Goal: Task Accomplishment & Management: Manage account settings

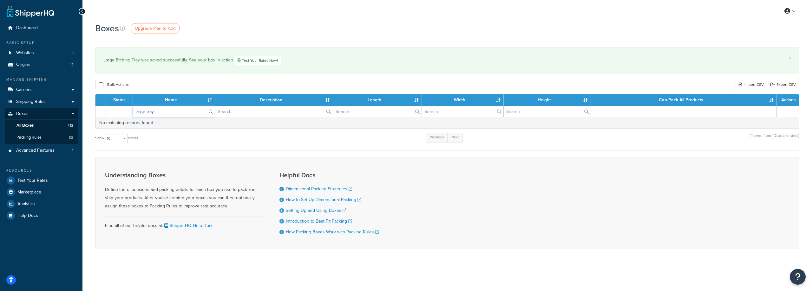
click at [175, 115] on input "large tray" at bounding box center [174, 111] width 82 height 11
drag, startPoint x: 181, startPoint y: 112, endPoint x: 124, endPoint y: 115, distance: 57.2
click at [132, 114] on tr "large tray" at bounding box center [446, 111] width 703 height 11
type input "35552"
click at [278, 112] on input "text" at bounding box center [273, 111] width 117 height 11
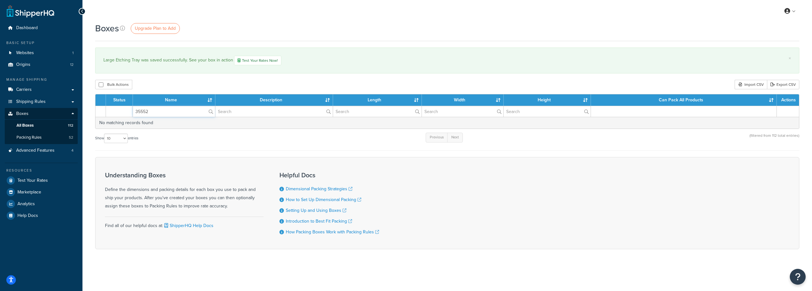
drag, startPoint x: 187, startPoint y: 114, endPoint x: 112, endPoint y: 115, distance: 75.8
click at [113, 115] on tr "35552" at bounding box center [446, 111] width 703 height 11
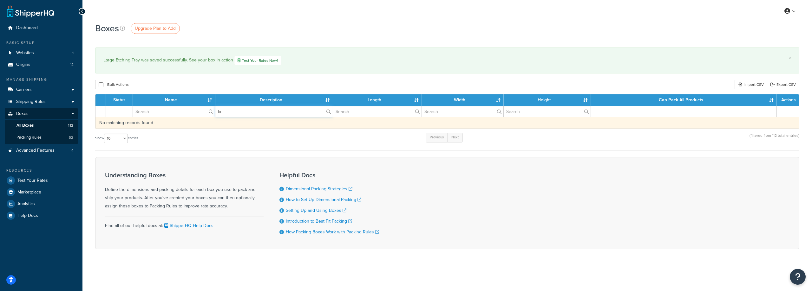
type input "l"
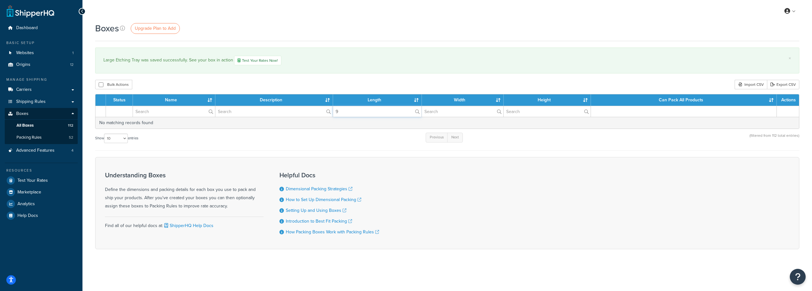
type input "9"
click at [34, 125] on link "All Boxes 112" at bounding box center [41, 126] width 73 height 12
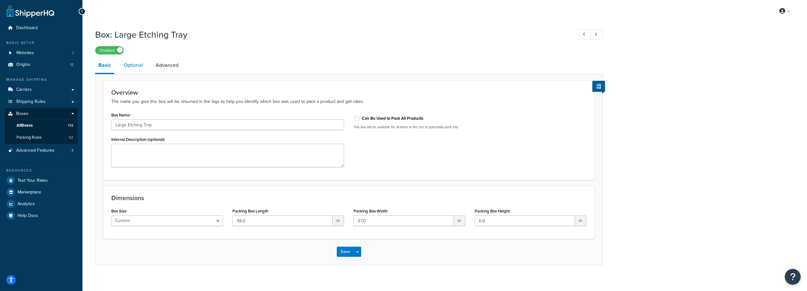
click at [140, 67] on link "Optional" at bounding box center [133, 65] width 26 height 15
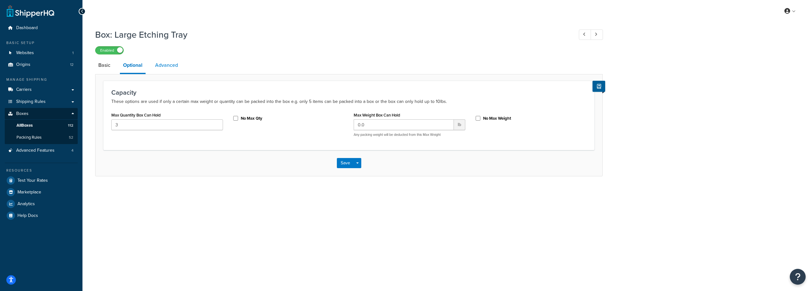
click at [174, 63] on link "Advanced" at bounding box center [166, 65] width 29 height 15
select select "250"
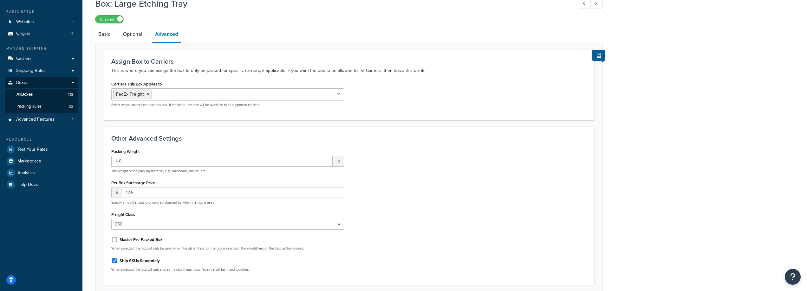
scroll to position [84, 0]
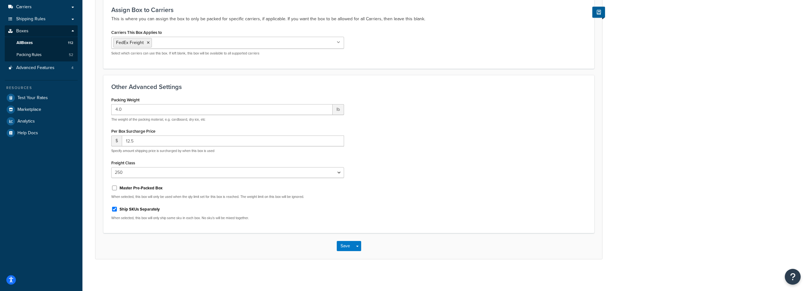
click at [142, 207] on label "Ship SKUs Separately" at bounding box center [140, 210] width 40 height 6
click at [118, 207] on input "Ship SKUs Separately" at bounding box center [114, 209] width 6 height 5
checkbox input "false"
click at [346, 245] on button "Save" at bounding box center [345, 246] width 17 height 10
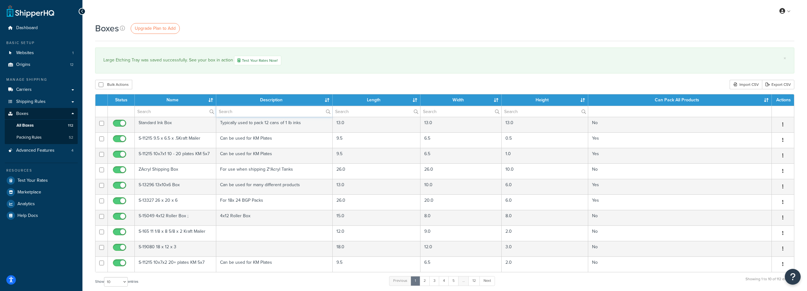
click at [241, 115] on input "text" at bounding box center [274, 111] width 116 height 11
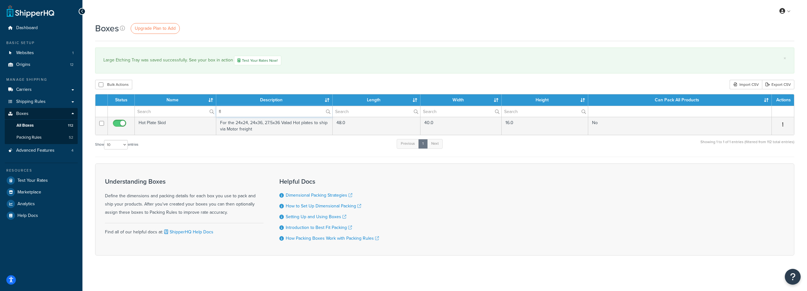
type input "f"
type input "large tray"
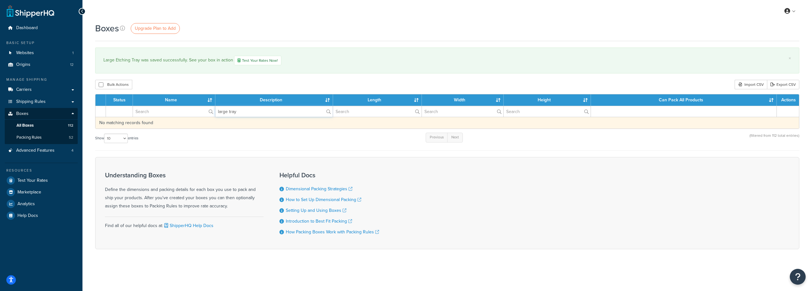
drag, startPoint x: 250, startPoint y: 114, endPoint x: 151, endPoint y: 129, distance: 100.0
click at [151, 129] on table "Status Name Description Length Width Height Can Pack All Products Actions large…" at bounding box center [447, 111] width 704 height 35
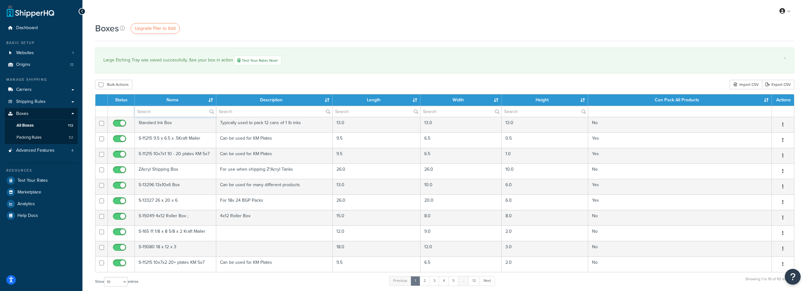
click at [152, 115] on input "text" at bounding box center [175, 111] width 81 height 11
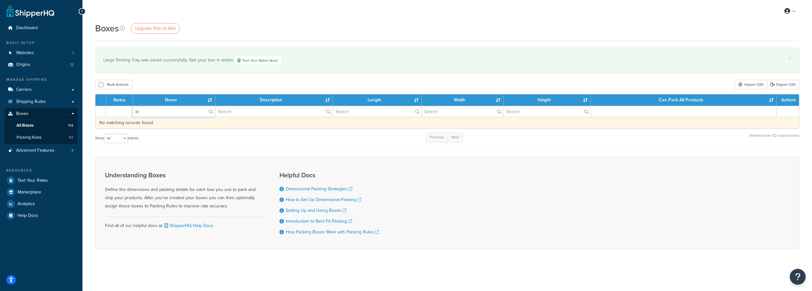
type input "l"
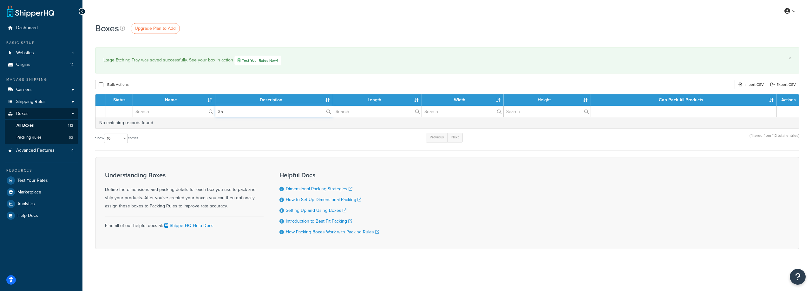
type input "3"
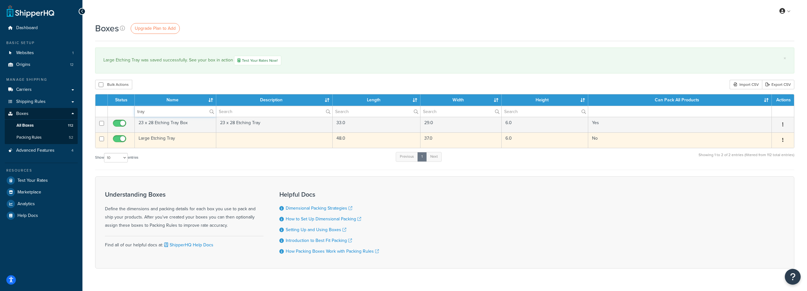
type input "tray"
click at [178, 139] on td "Large Etching Tray" at bounding box center [175, 141] width 81 height 16
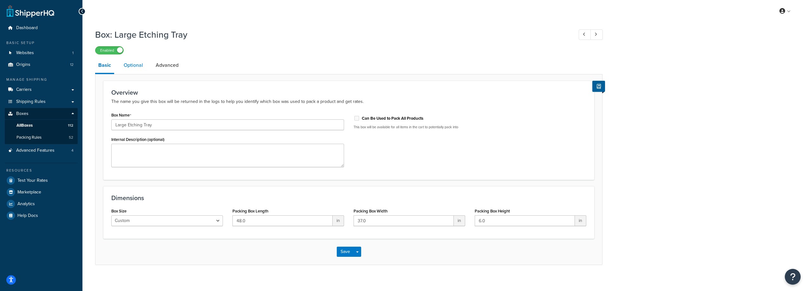
click at [130, 65] on link "Optional" at bounding box center [133, 65] width 26 height 15
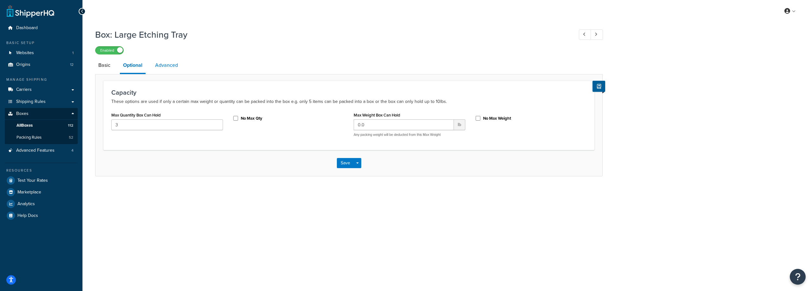
click at [167, 67] on link "Advanced" at bounding box center [166, 65] width 29 height 15
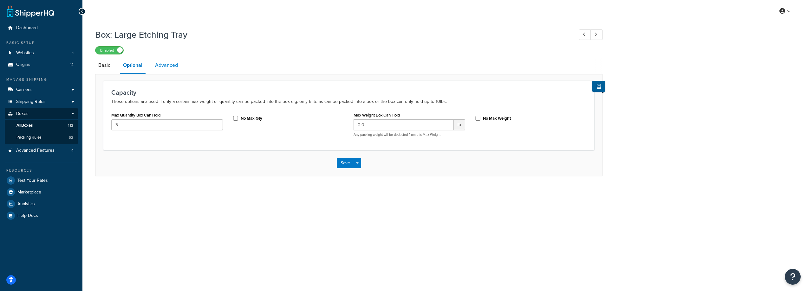
select select "250"
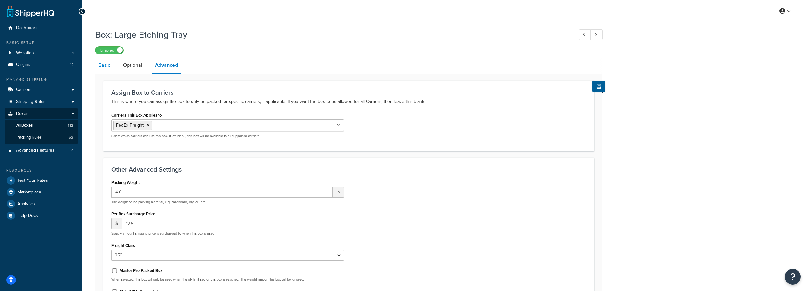
click at [108, 69] on link "Basic" at bounding box center [104, 65] width 18 height 15
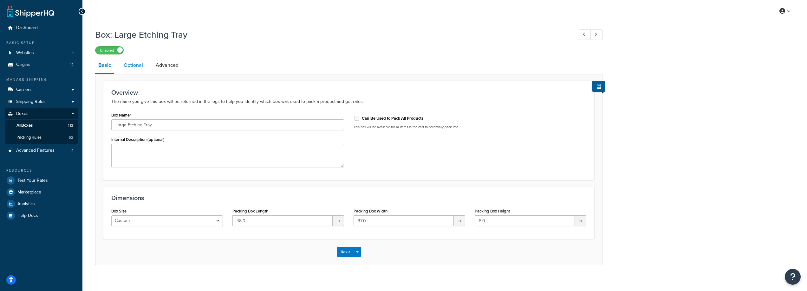
click at [134, 65] on link "Optional" at bounding box center [133, 65] width 26 height 15
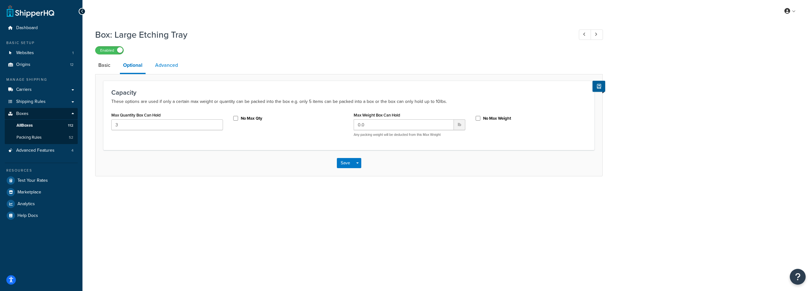
click at [172, 65] on link "Advanced" at bounding box center [166, 65] width 29 height 15
select select "250"
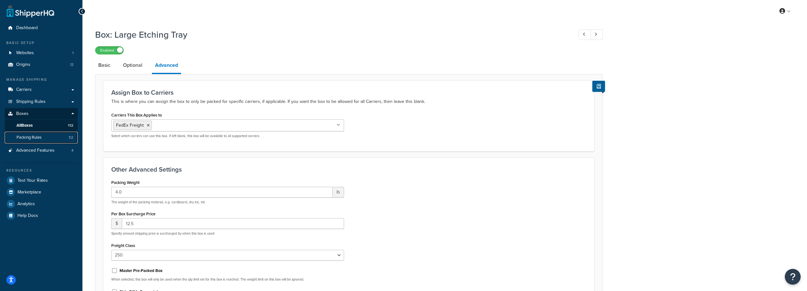
click at [53, 136] on link "Packing Rules 52" at bounding box center [41, 138] width 73 height 12
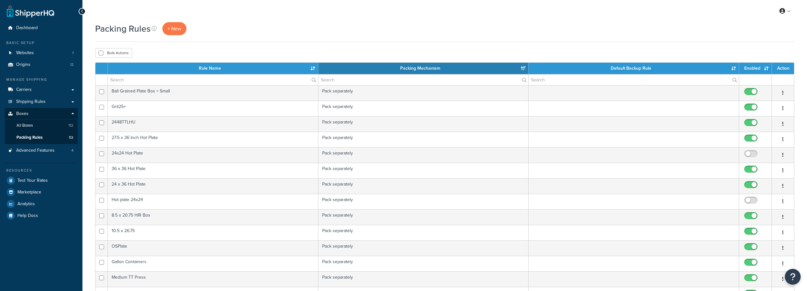
select select "15"
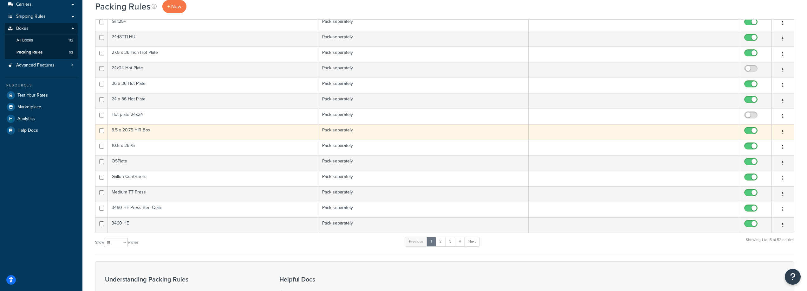
scroll to position [202, 0]
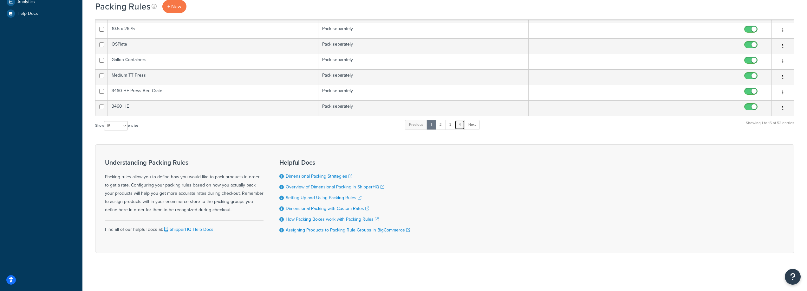
click at [462, 124] on link "4" at bounding box center [460, 125] width 10 height 10
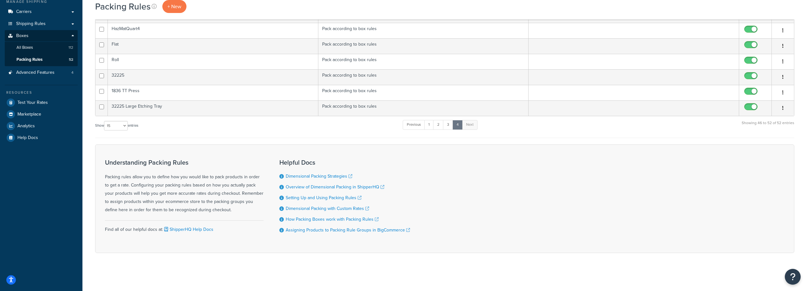
scroll to position [78, 0]
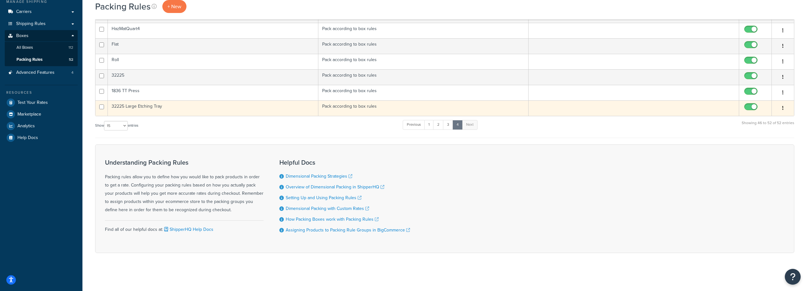
click at [155, 108] on td "32225 Large Etching Tray" at bounding box center [213, 108] width 210 height 16
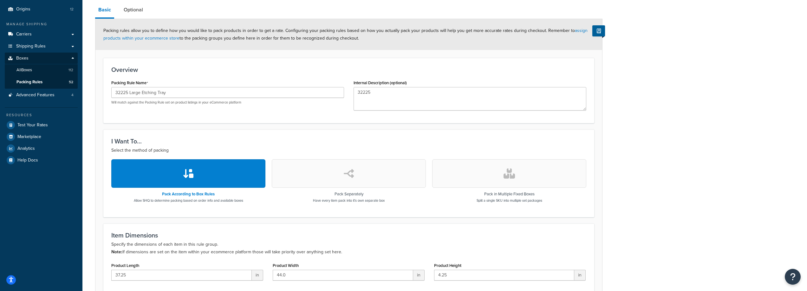
scroll to position [186, 0]
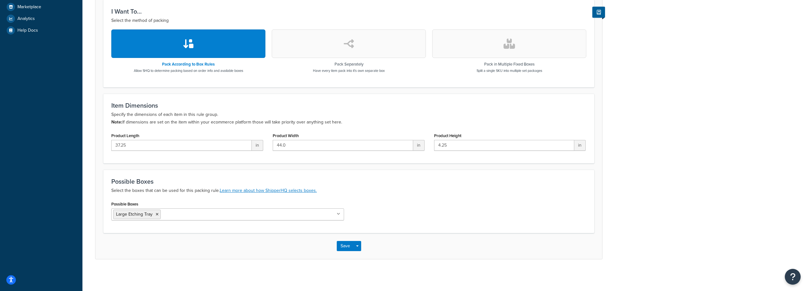
click at [339, 216] on ul "Large Etching Tray" at bounding box center [227, 215] width 233 height 12
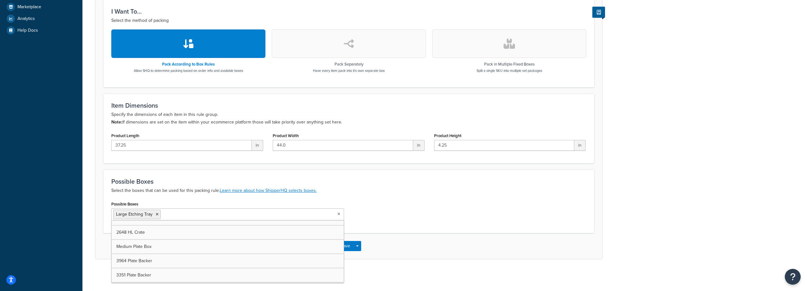
scroll to position [414, 0]
click at [421, 217] on div "Possible Boxes Large Etching Tray Standard Ink Box ZAcryl Shipping Box S-15049 …" at bounding box center [349, 213] width 484 height 26
